Goal: Task Accomplishment & Management: Manage account settings

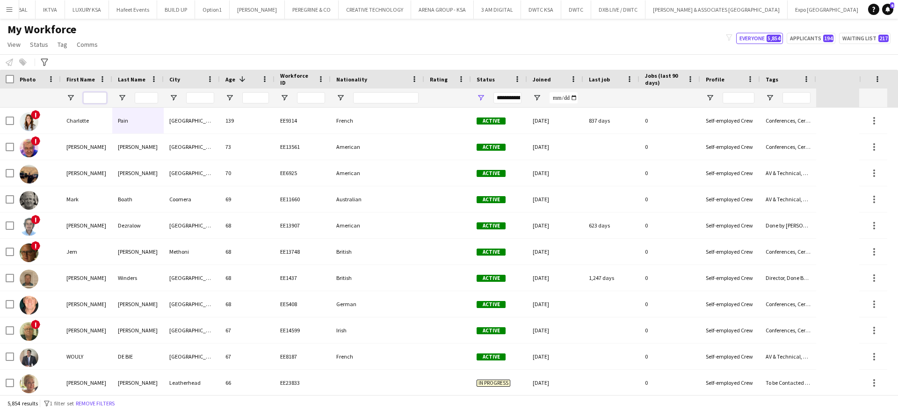
scroll to position [0, 693]
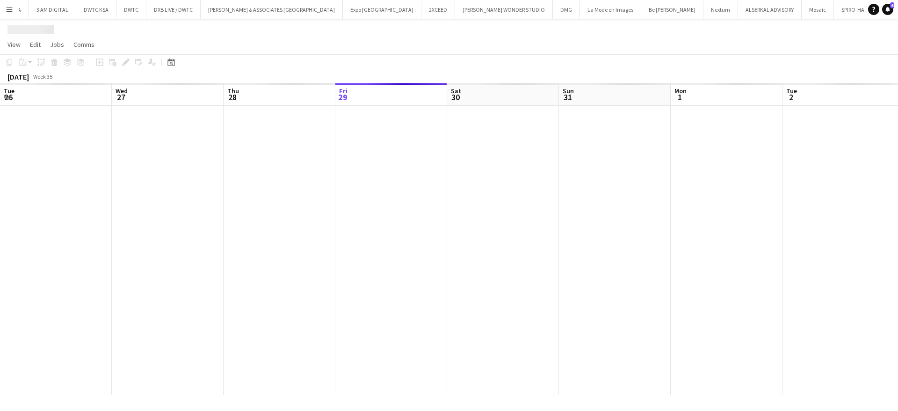
scroll to position [0, 224]
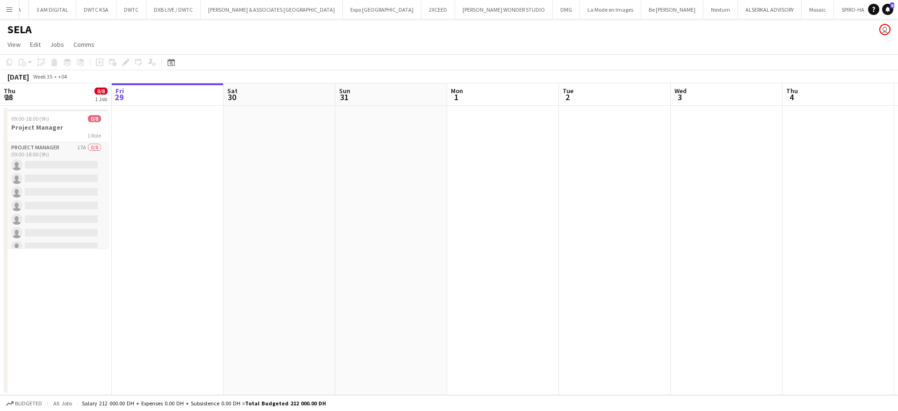
click at [44, 151] on app-card-role "Project Manager 17A 0/8 09:00-18:00 (9h) single-neutral-actions single-neutral-…" at bounding box center [56, 205] width 105 height 127
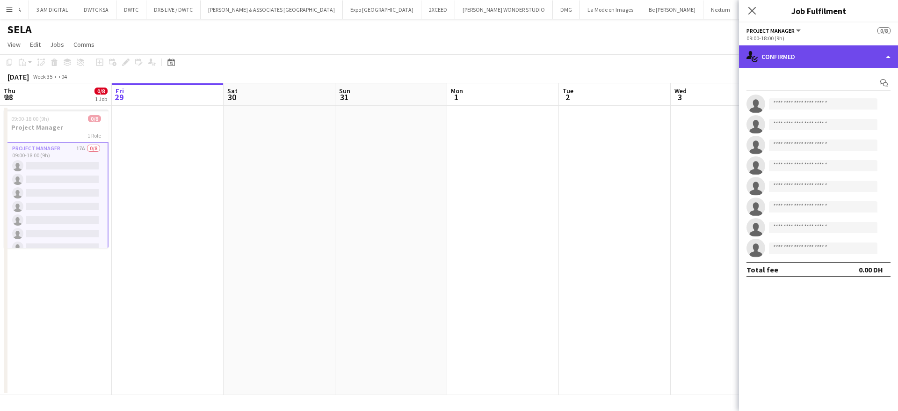
click at [838, 59] on div "single-neutral-actions-check-2 Confirmed" at bounding box center [818, 56] width 159 height 22
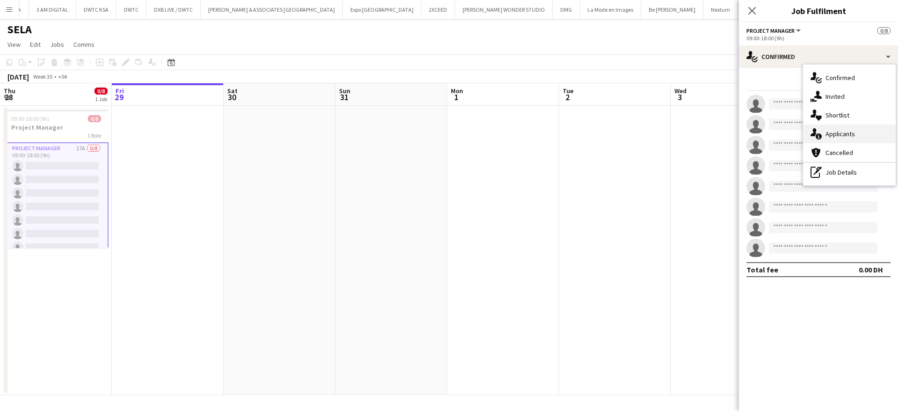
click at [840, 134] on div "single-neutral-actions-information Applicants" at bounding box center [849, 133] width 93 height 19
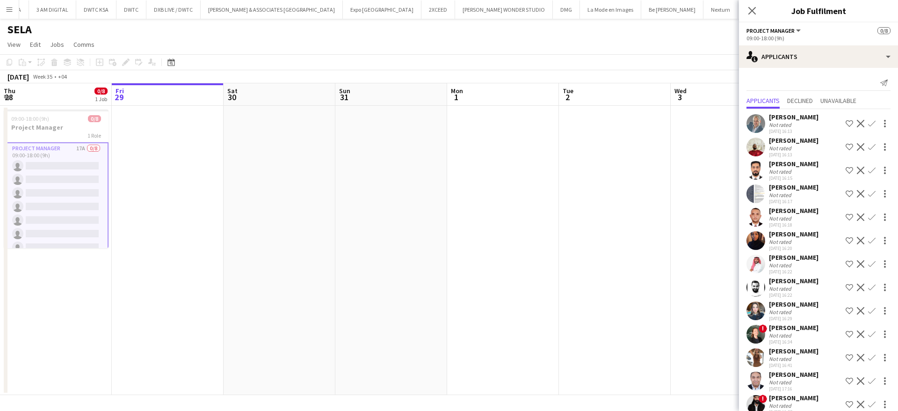
scroll to position [107, 0]
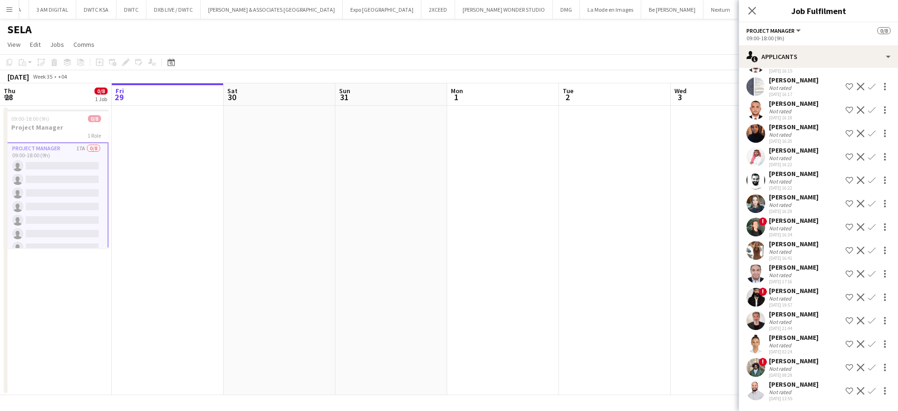
click at [783, 395] on div "[DATE] 13:55" at bounding box center [794, 398] width 50 height 6
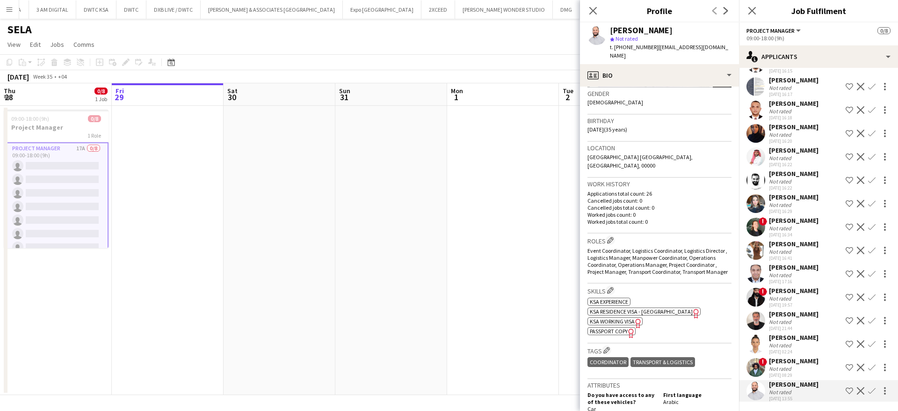
scroll to position [220, 0]
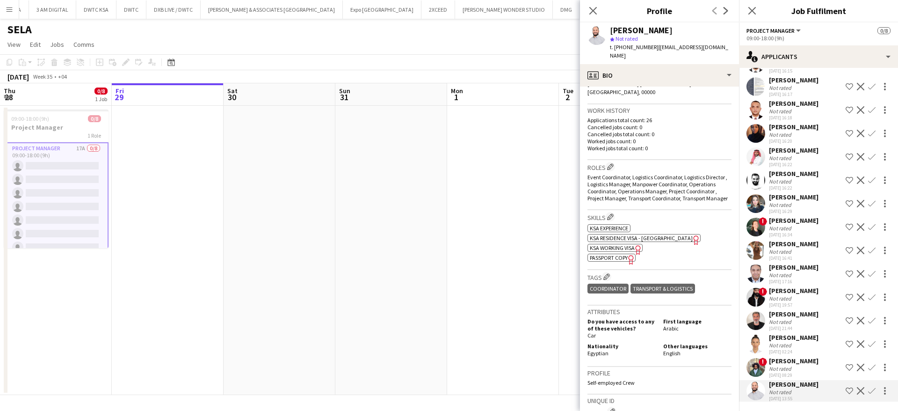
click at [768, 372] on div "! [PERSON_NAME] Not rated [DATE] 08:29 Shortlist crew Decline Confirm" at bounding box center [818, 367] width 159 height 22
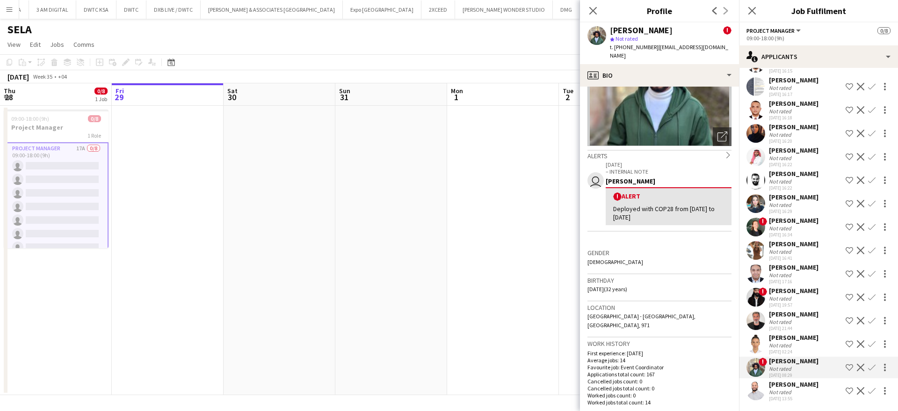
scroll to position [89, 0]
click at [771, 334] on div "[PERSON_NAME]" at bounding box center [794, 337] width 50 height 8
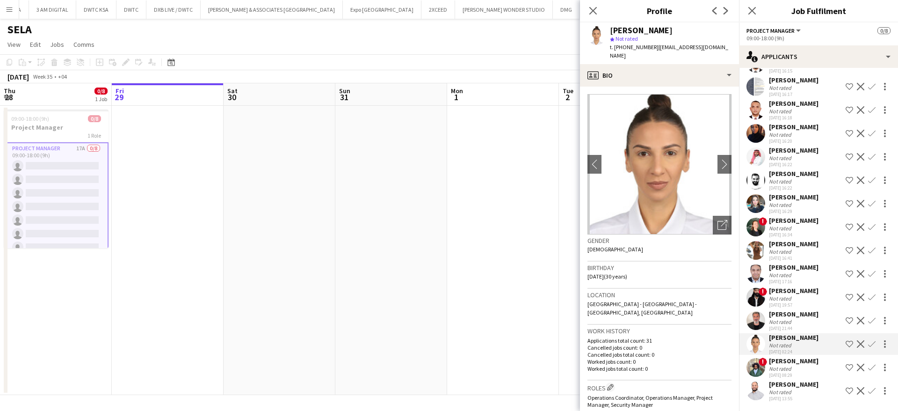
click at [799, 313] on div "[PERSON_NAME]" at bounding box center [794, 314] width 50 height 8
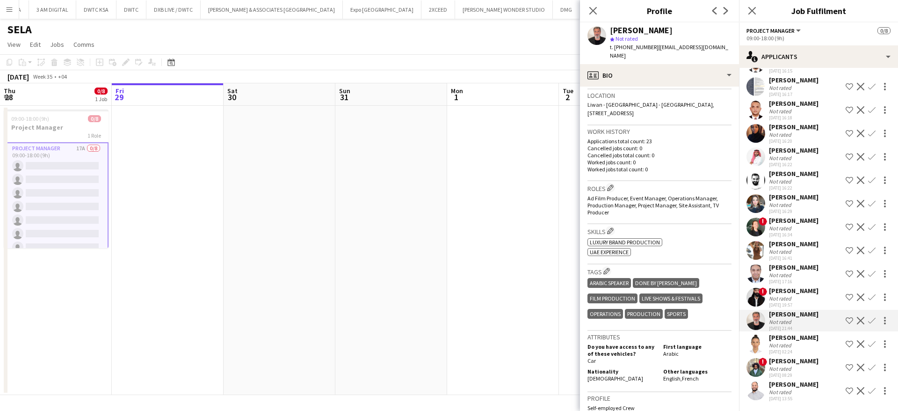
scroll to position [201, 0]
click at [802, 297] on div "Not rated" at bounding box center [794, 298] width 50 height 7
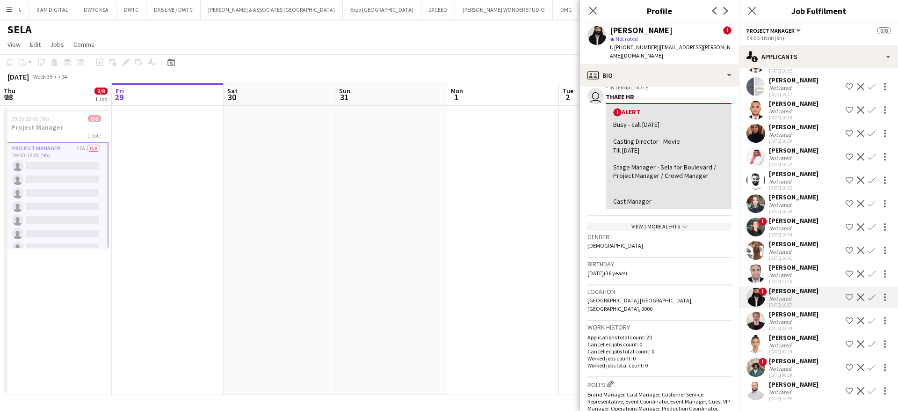
scroll to position [175, 0]
click at [780, 266] on div "[PERSON_NAME]" at bounding box center [794, 267] width 50 height 8
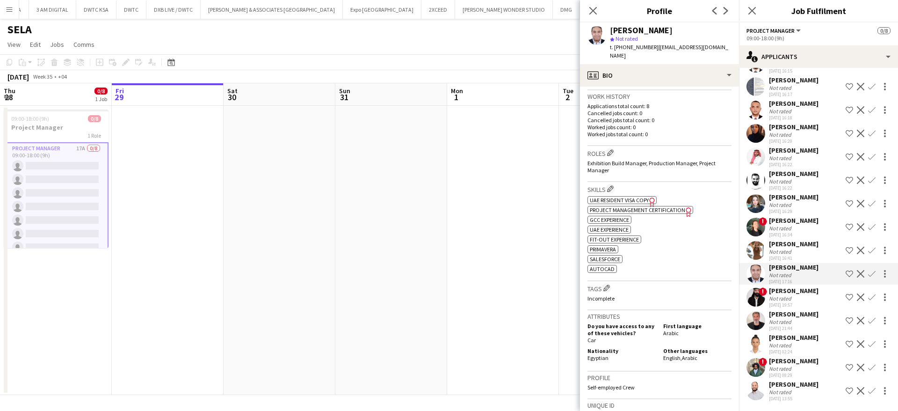
scroll to position [227, 0]
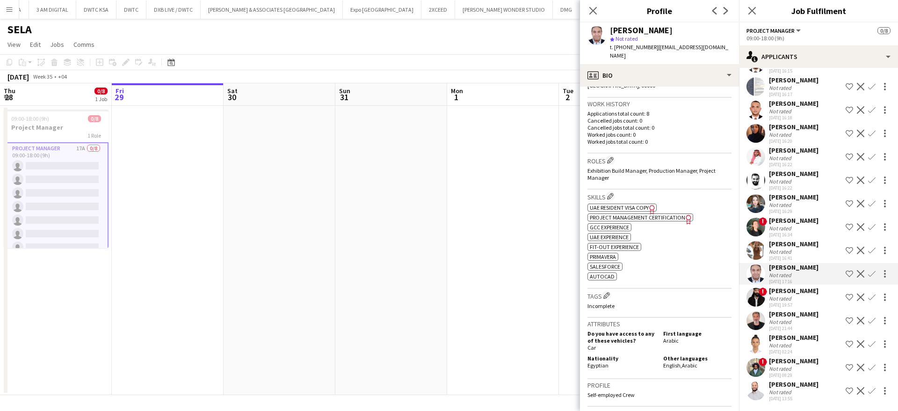
click at [789, 251] on div "Not rated" at bounding box center [781, 251] width 24 height 7
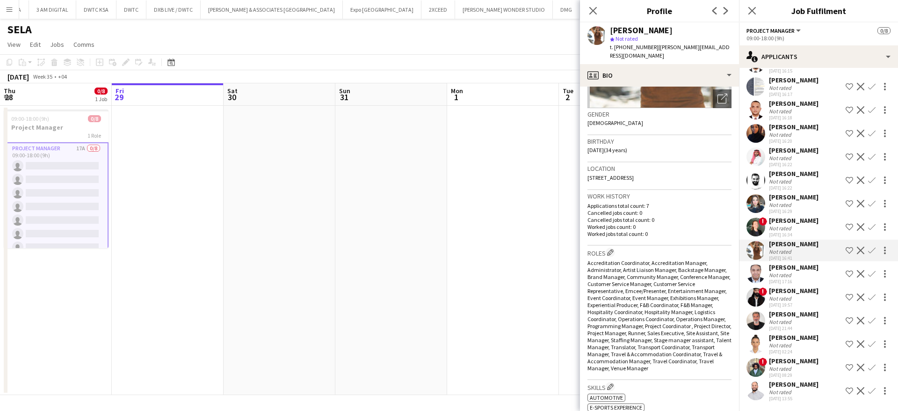
scroll to position [0, 0]
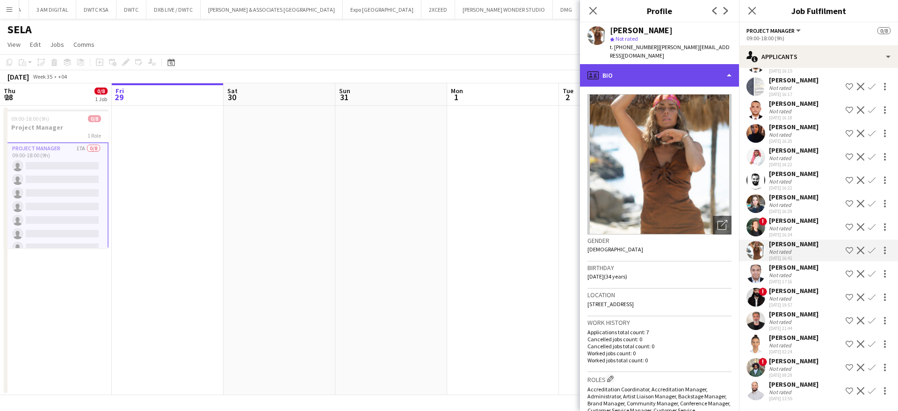
click at [647, 65] on div "profile Bio" at bounding box center [659, 75] width 159 height 22
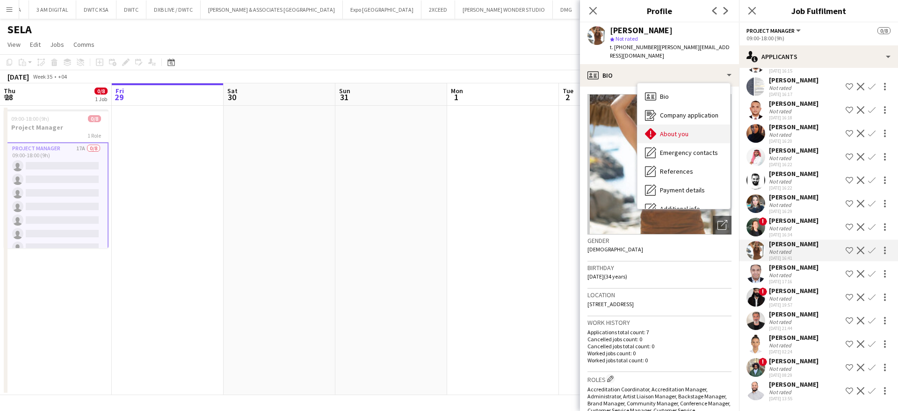
click at [666, 130] on span "About you" at bounding box center [674, 134] width 29 height 8
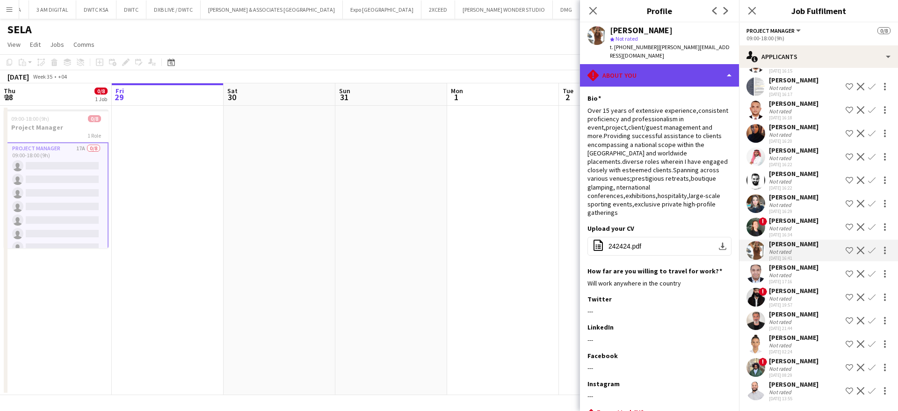
click at [634, 64] on div "rhombus-alert About you" at bounding box center [659, 75] width 159 height 22
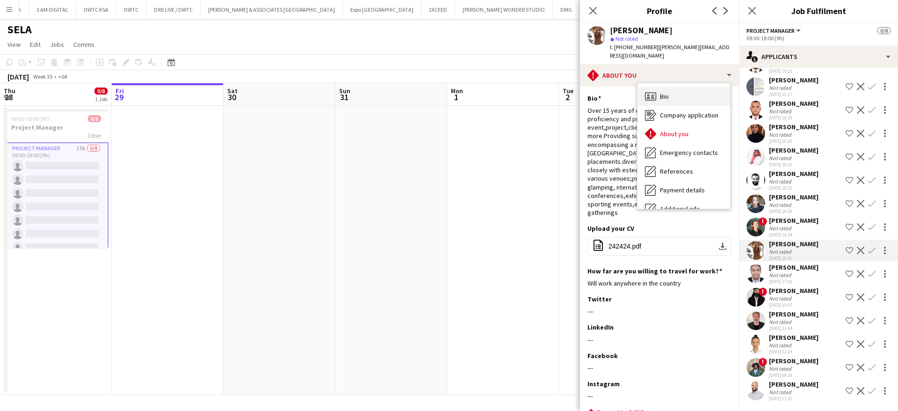
click at [651, 91] on icon "Bio" at bounding box center [650, 96] width 11 height 11
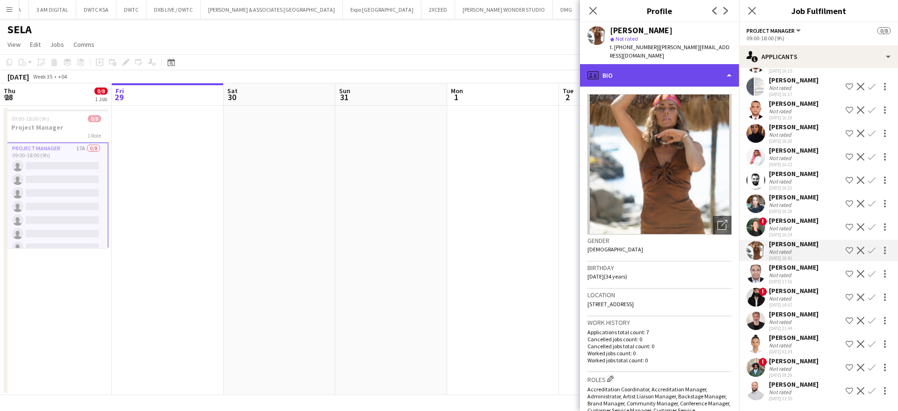
click at [654, 69] on div "profile Bio" at bounding box center [659, 75] width 159 height 22
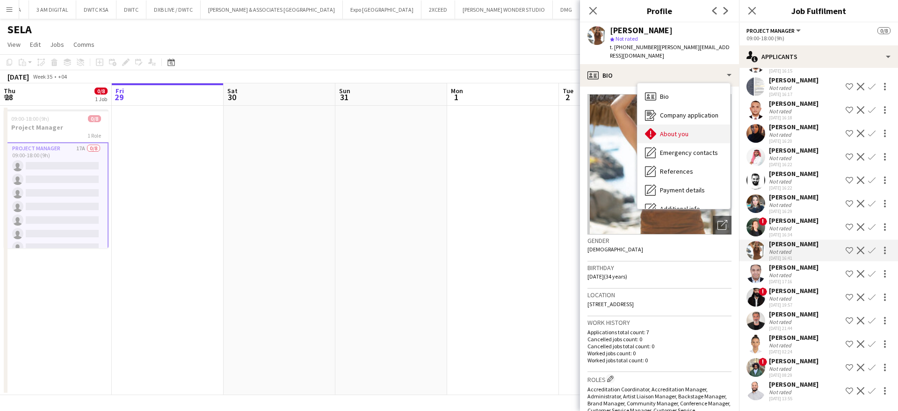
click at [671, 130] on span "About you" at bounding box center [674, 134] width 29 height 8
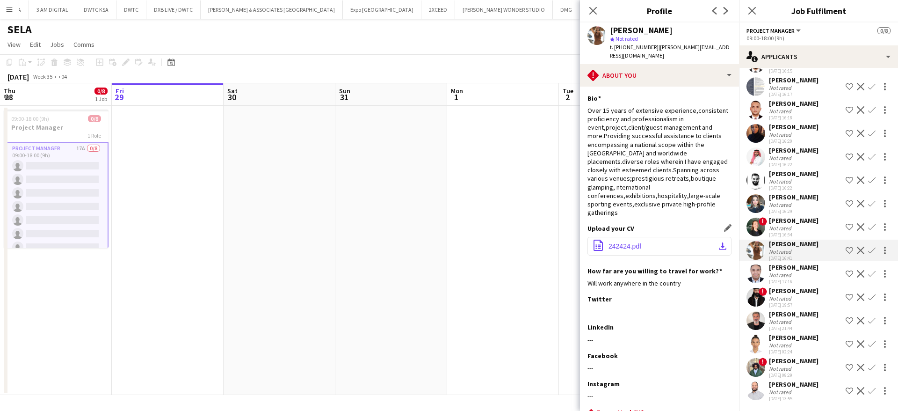
click at [634, 247] on div "Upload your CV Edit this field office-file-sheet 242424.pdf download-bottom" at bounding box center [660, 245] width 144 height 42
click at [788, 230] on div "Not rated" at bounding box center [781, 228] width 24 height 7
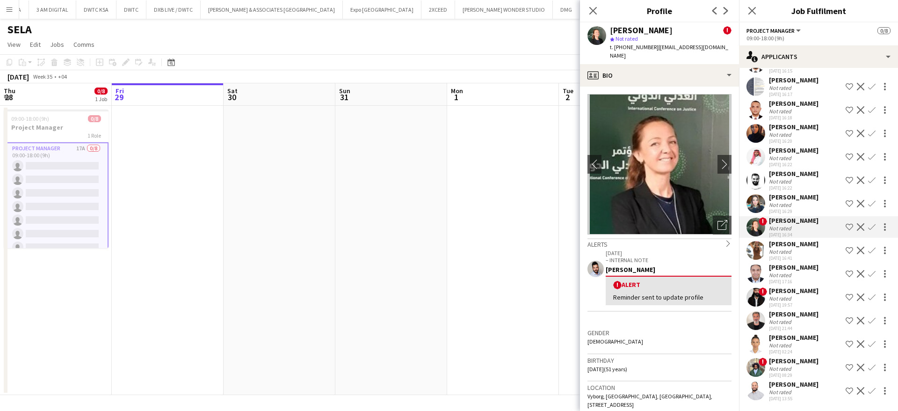
click at [806, 201] on div "[PERSON_NAME]" at bounding box center [794, 197] width 50 height 8
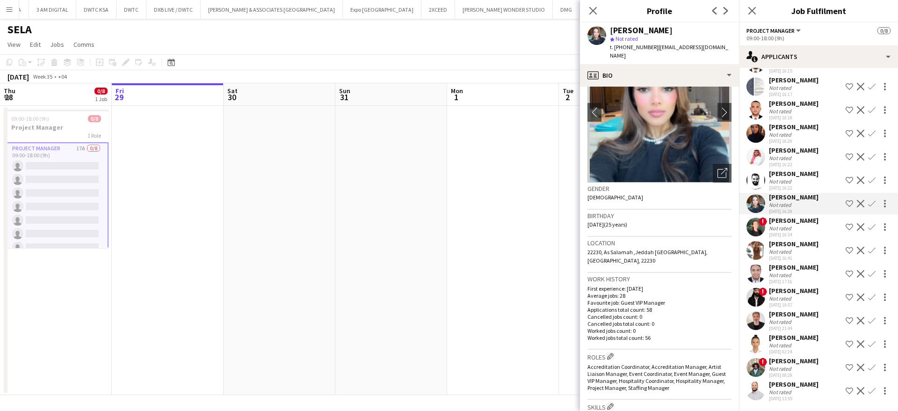
scroll to position [55, 0]
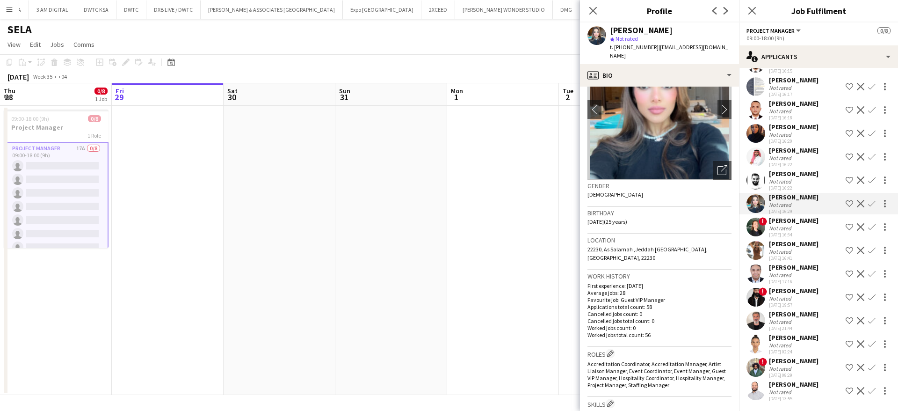
click at [647, 51] on div "[PERSON_NAME] star Not rated t. [PHONE_NUMBER] | [EMAIL_ADDRESS][DOMAIN_NAME]" at bounding box center [659, 43] width 159 height 42
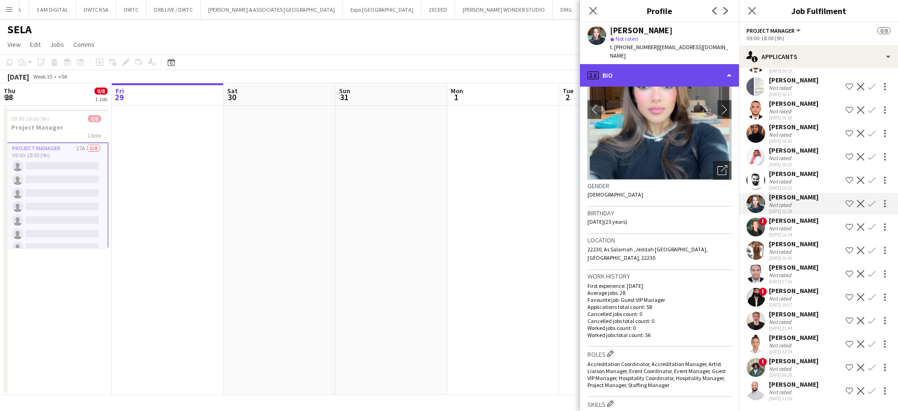
click at [650, 64] on div "profile Bio" at bounding box center [659, 75] width 159 height 22
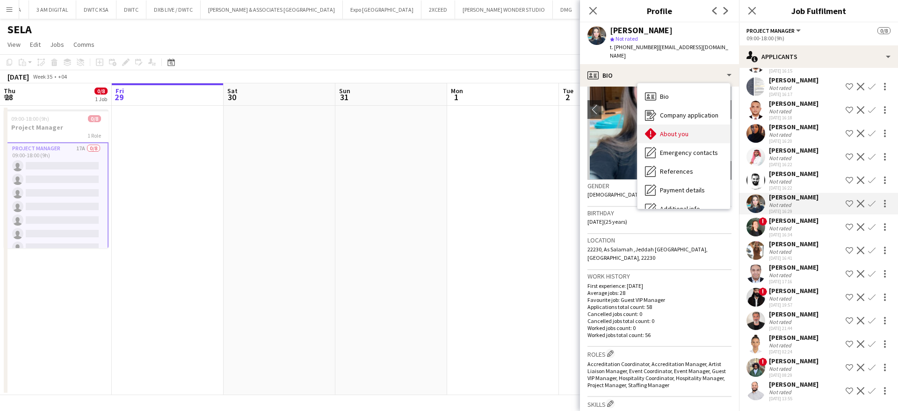
click at [672, 130] on span "About you" at bounding box center [674, 134] width 29 height 8
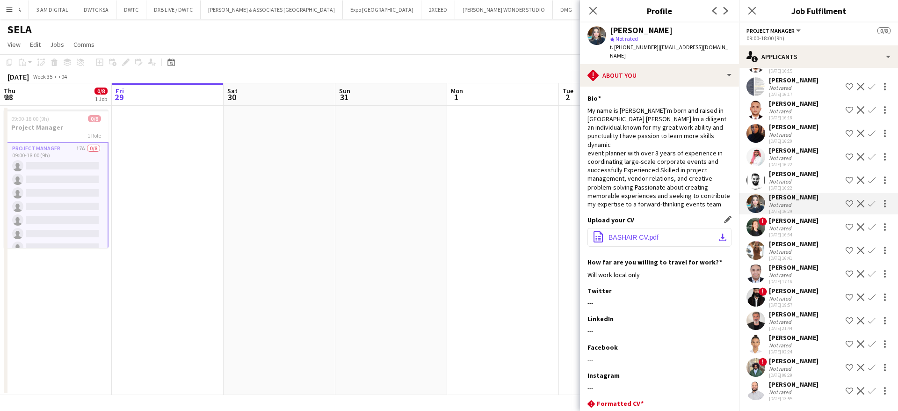
click at [633, 233] on span "BASHAIR CV.pdf" at bounding box center [634, 236] width 50 height 7
